Goal: Task Accomplishment & Management: Manage account settings

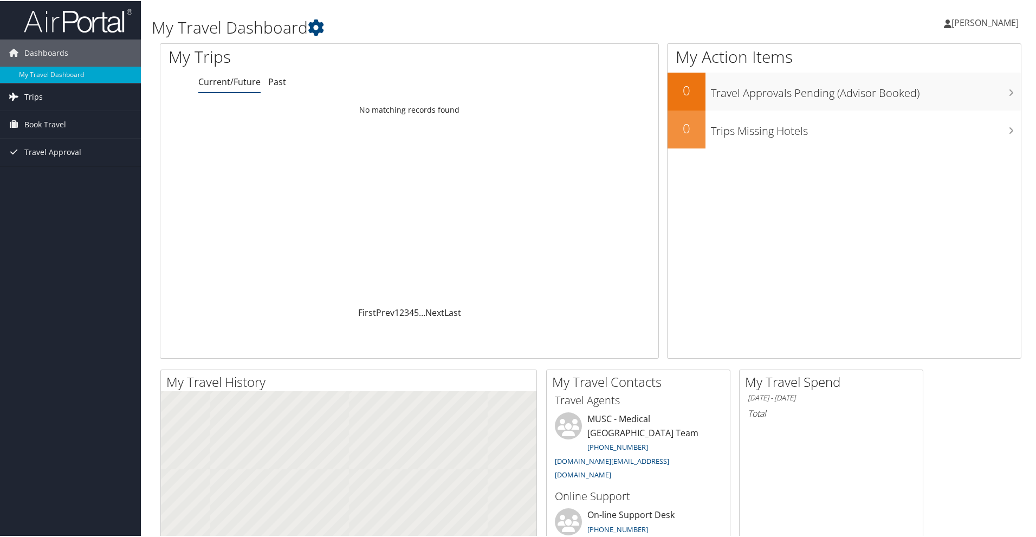
click at [34, 94] on span "Trips" at bounding box center [33, 95] width 18 height 27
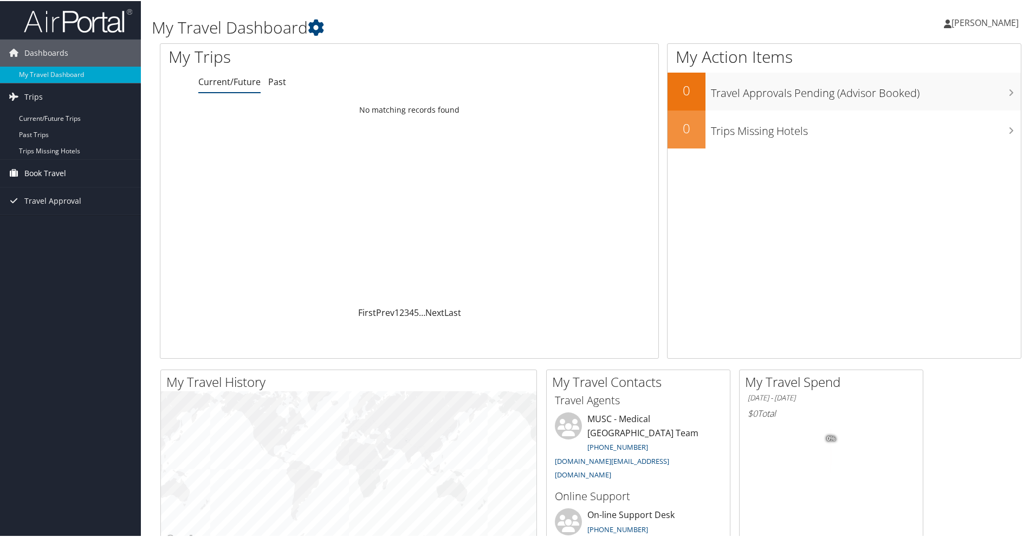
click at [48, 171] on span "Book Travel" at bounding box center [45, 172] width 42 height 27
click at [60, 220] on link "Book/Manage Online Trips" at bounding box center [70, 226] width 141 height 16
click at [65, 146] on link "Trips Missing Hotels" at bounding box center [70, 150] width 141 height 16
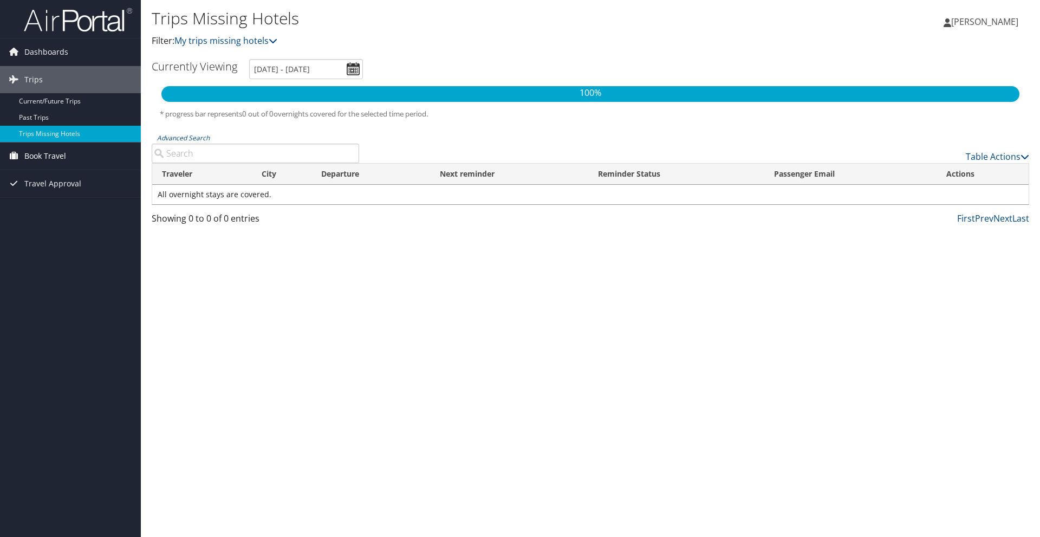
click at [57, 148] on span "Book Travel" at bounding box center [45, 155] width 42 height 27
click at [54, 208] on link "Book/Manage Online Trips" at bounding box center [70, 210] width 141 height 16
click at [29, 77] on span "Trips" at bounding box center [33, 79] width 18 height 27
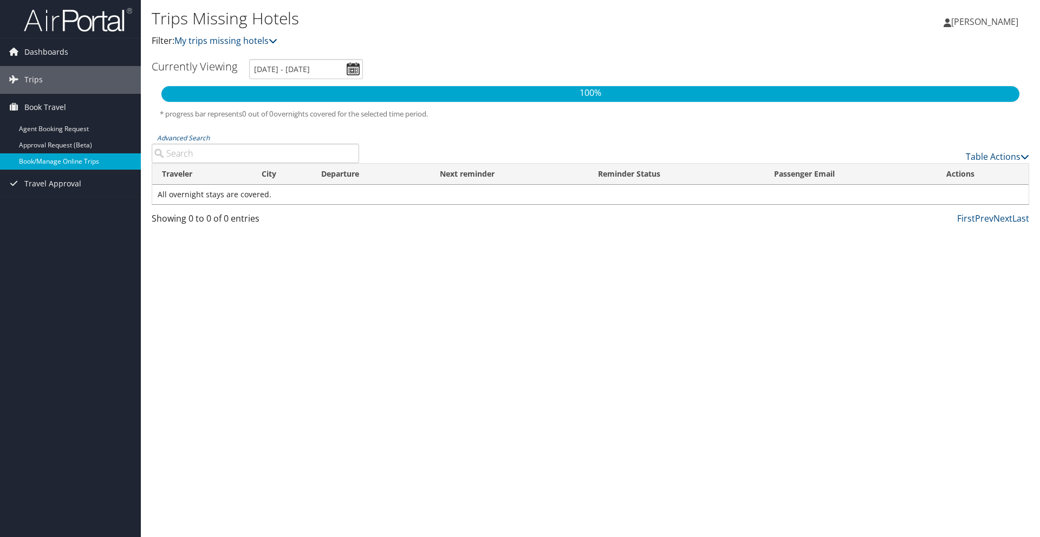
click at [56, 161] on link "Book/Manage Online Trips" at bounding box center [70, 161] width 141 height 16
